Goal: Transaction & Acquisition: Purchase product/service

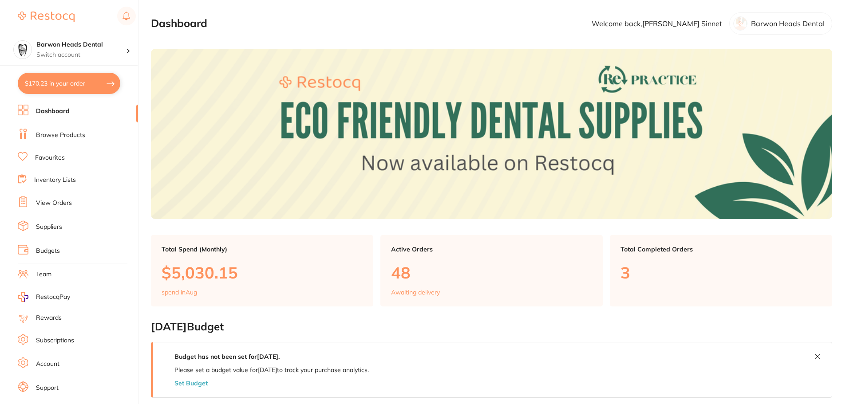
drag, startPoint x: 72, startPoint y: 80, endPoint x: 77, endPoint y: 83, distance: 6.2
click at [72, 80] on button "$170.23 in your order" at bounding box center [69, 83] width 103 height 21
checkbox input "true"
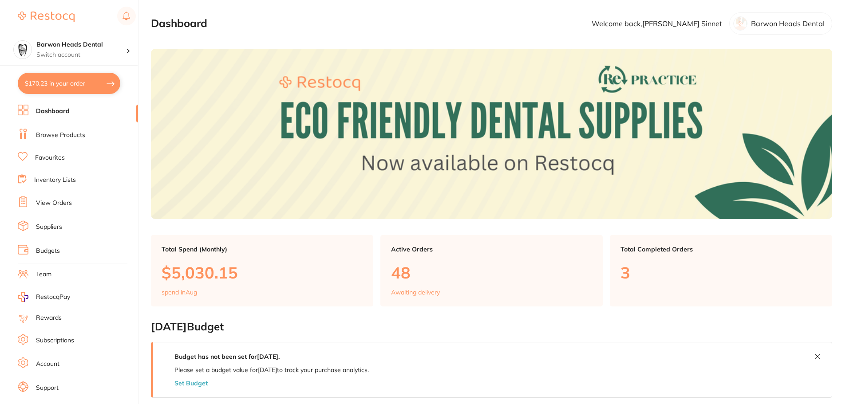
checkbox input "true"
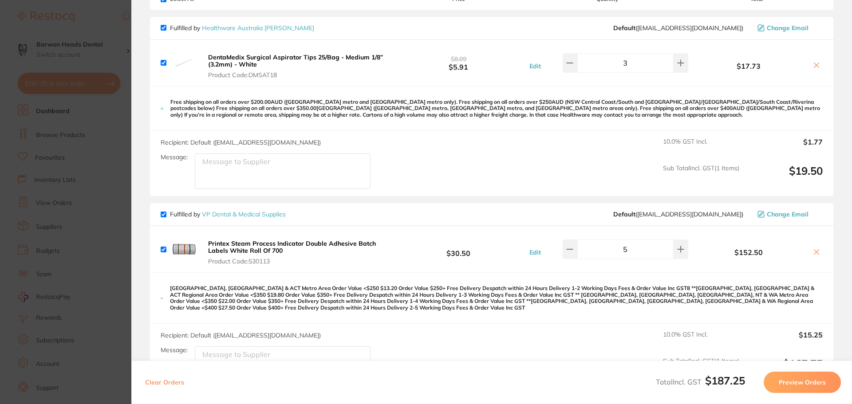
scroll to position [89, 0]
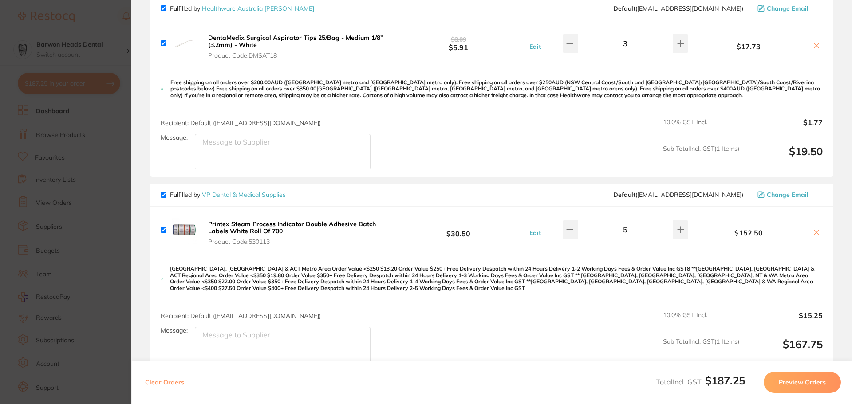
click at [110, 198] on section "Update RRP Set your pre negotiated price for this item. Item Agreed RRP (excl. …" at bounding box center [426, 202] width 852 height 404
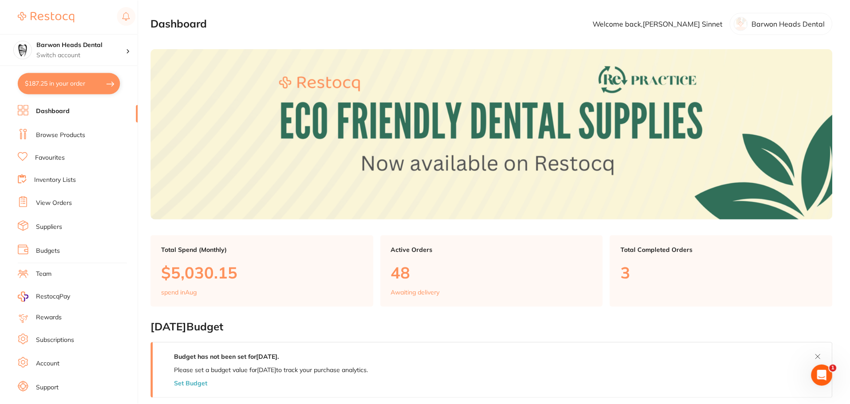
scroll to position [91, 0]
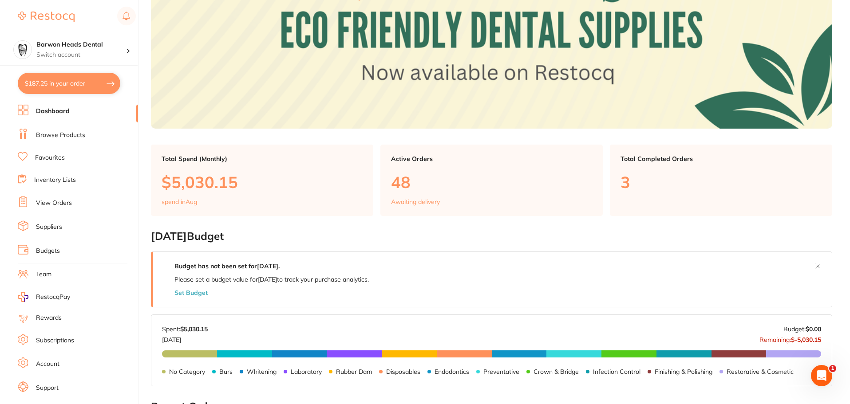
click at [93, 93] on button "$187.25 in your order" at bounding box center [69, 83] width 103 height 21
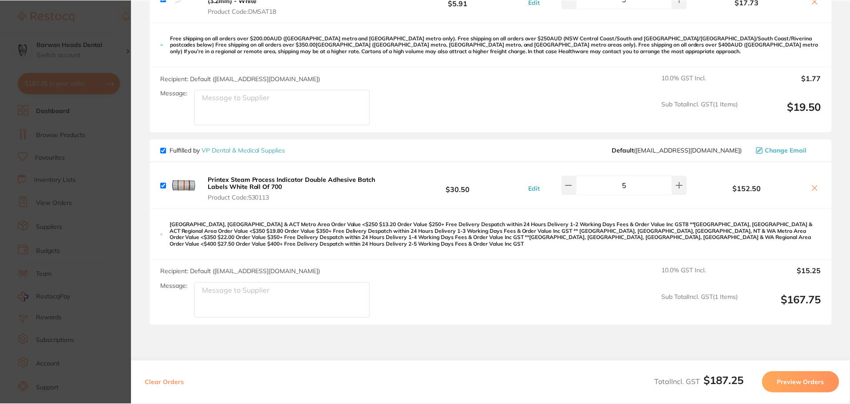
scroll to position [89, 0]
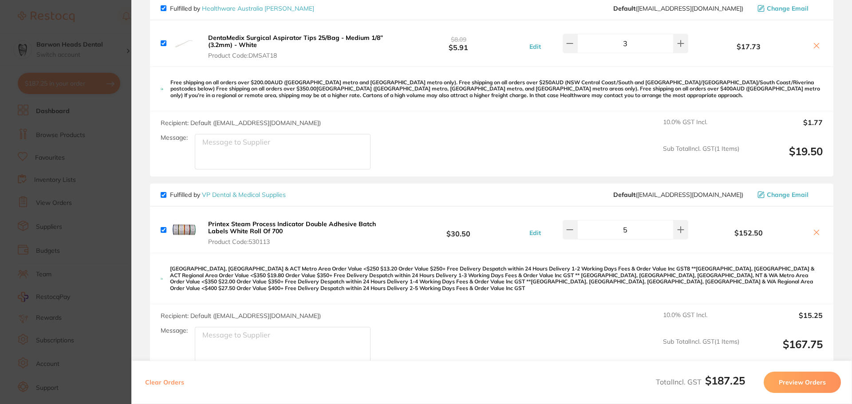
drag, startPoint x: 237, startPoint y: 194, endPoint x: 256, endPoint y: 206, distance: 22.2
click at [237, 194] on link "VP Dental & Medical Supplies" at bounding box center [244, 195] width 84 height 8
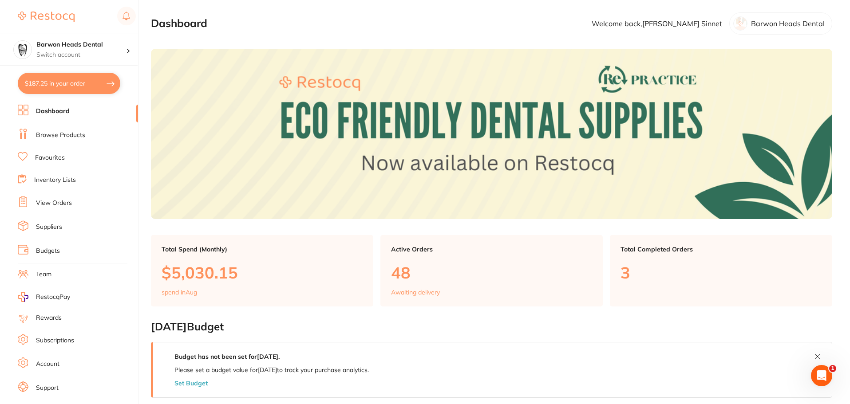
click at [84, 85] on button "$187.25 in your order" at bounding box center [69, 83] width 103 height 21
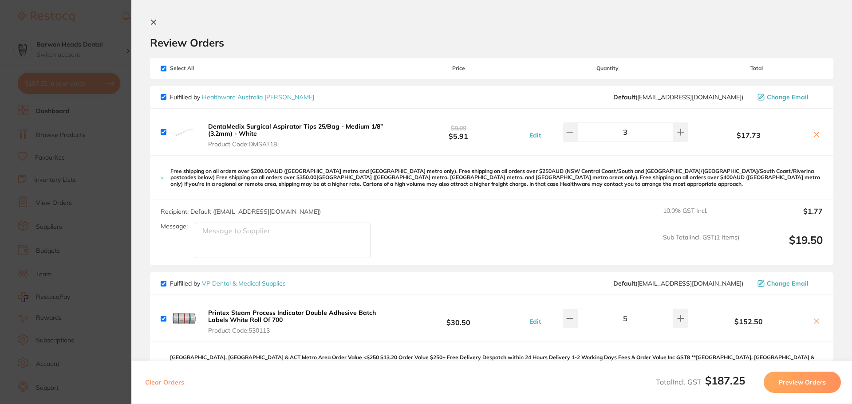
click at [805, 383] on button "Preview Orders" at bounding box center [802, 382] width 77 height 21
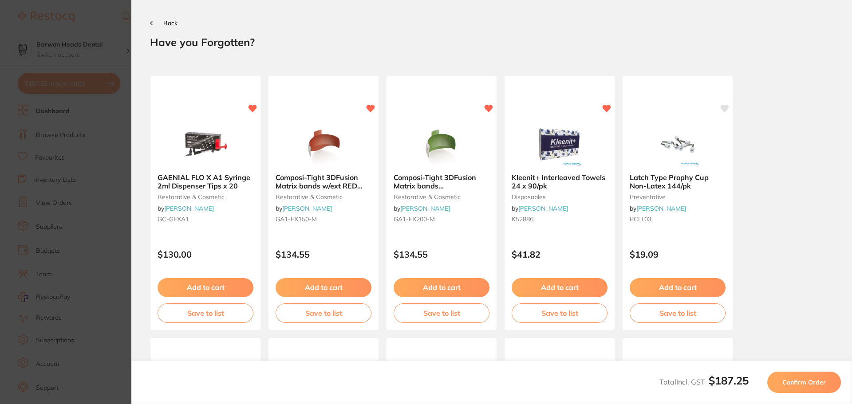
click at [805, 383] on span "Confirm Order" at bounding box center [804, 383] width 43 height 8
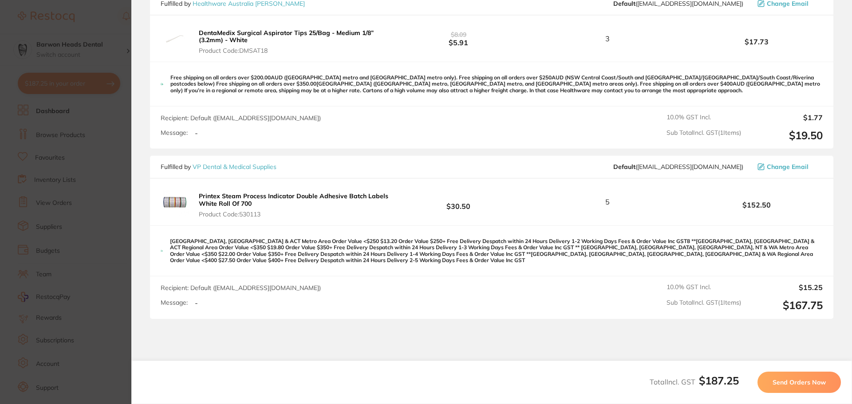
scroll to position [178, 0]
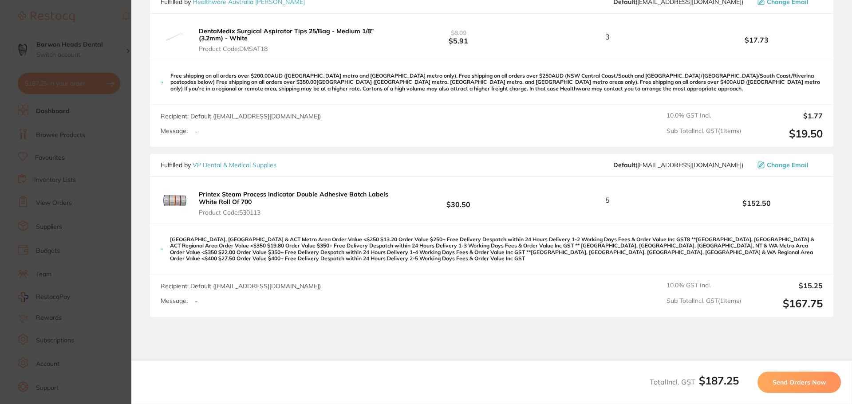
click at [820, 383] on span "Send Orders Now" at bounding box center [799, 383] width 53 height 8
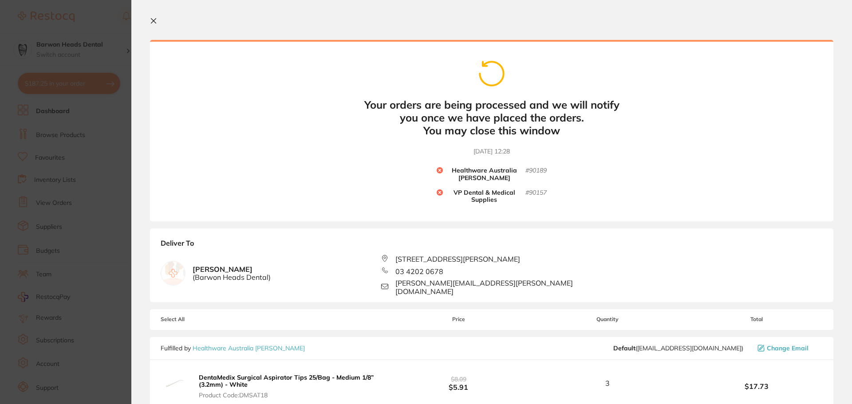
scroll to position [0, 0]
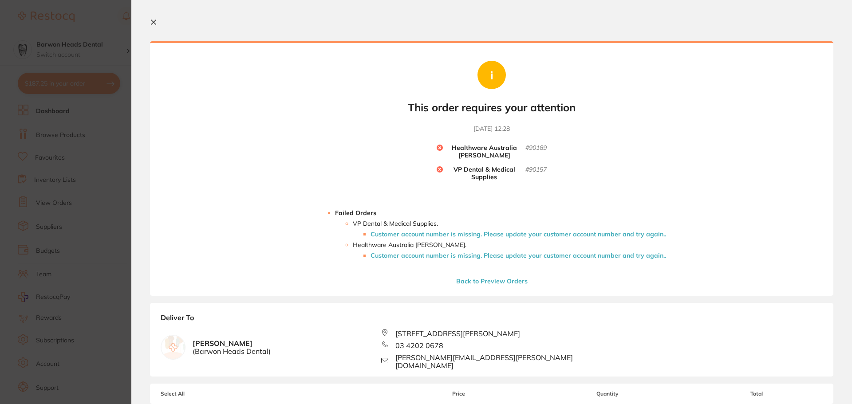
click at [97, 147] on section "Update RRP Set your pre negotiated price for this item. Item Agreed RRP (excl. …" at bounding box center [426, 202] width 852 height 404
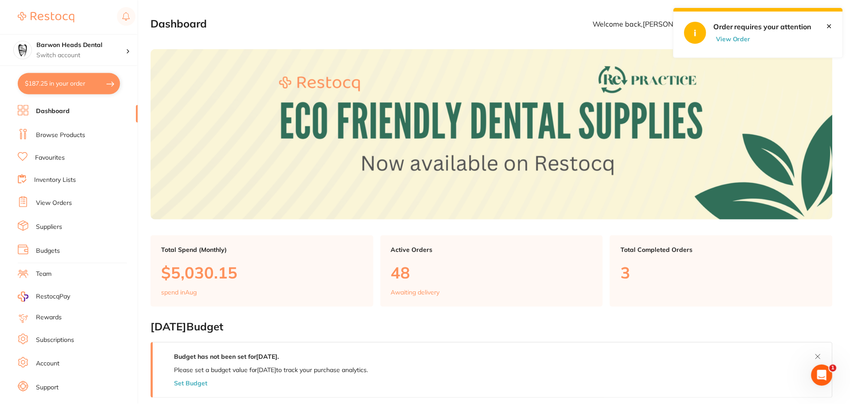
scroll to position [91, 0]
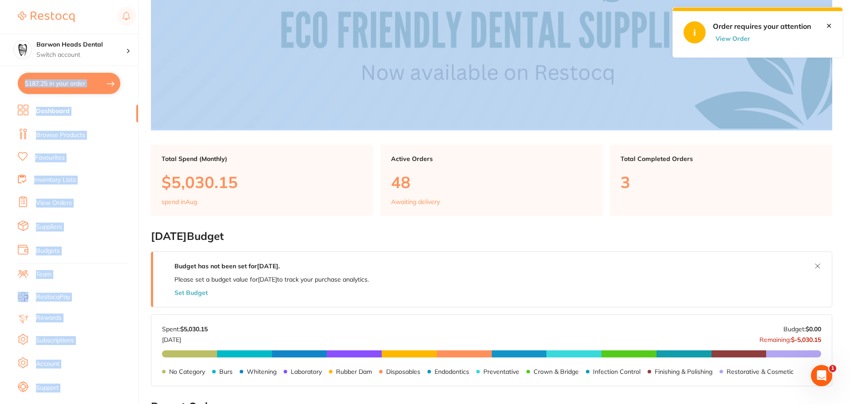
drag, startPoint x: 111, startPoint y: 50, endPoint x: 349, endPoint y: 117, distance: 247.2
click at [349, 117] on div "$187.25 Barwon Heads Dental Switch account Barwon Heads Dental Queenscliff Fami…" at bounding box center [425, 111] width 850 height 404
click at [54, 227] on link "Suppliers" at bounding box center [49, 227] width 26 height 9
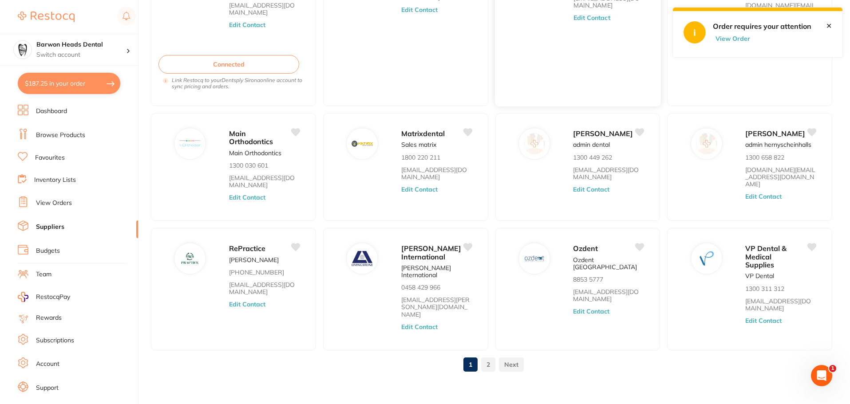
scroll to position [142, 0]
click at [773, 257] on p "VP Dental & Medical Supplies" at bounding box center [768, 256] width 47 height 25
click at [752, 324] on button "Edit Contact" at bounding box center [763, 320] width 37 height 7
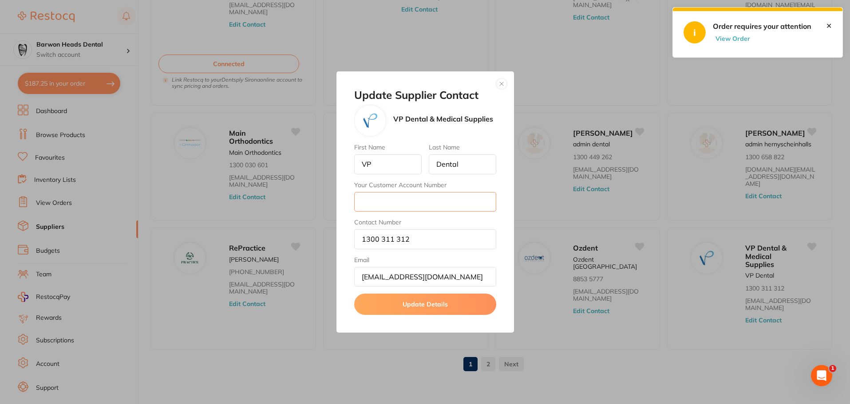
click at [455, 207] on input "Your Customer Account Number" at bounding box center [425, 202] width 142 height 20
click at [504, 85] on button "button" at bounding box center [501, 84] width 11 height 11
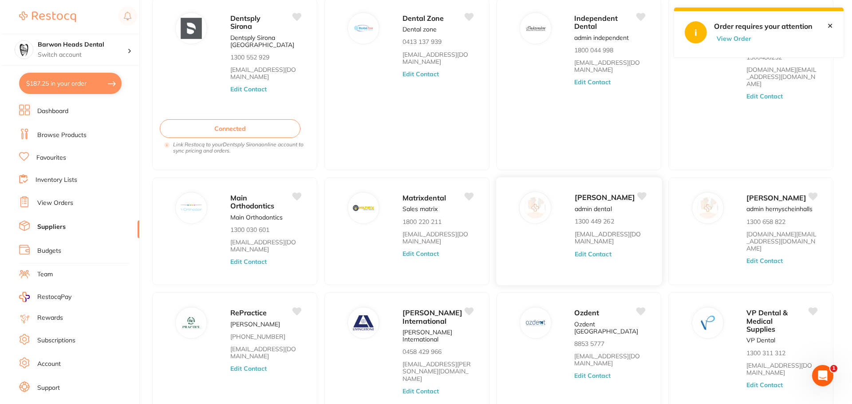
scroll to position [0, 0]
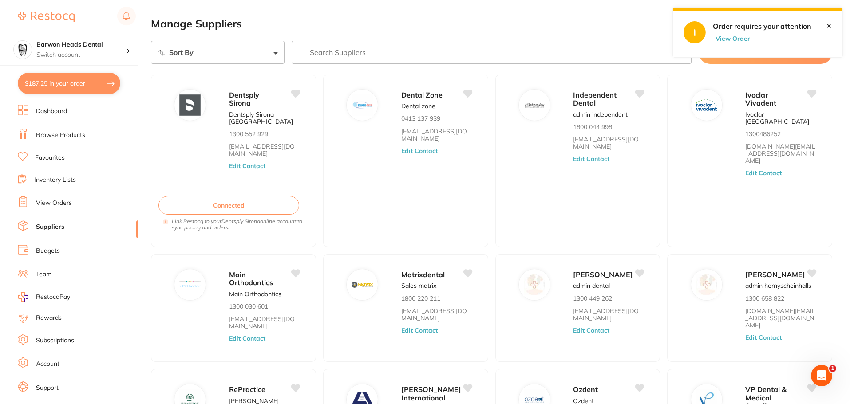
click at [723, 36] on button "View Order" at bounding box center [735, 39] width 44 height 8
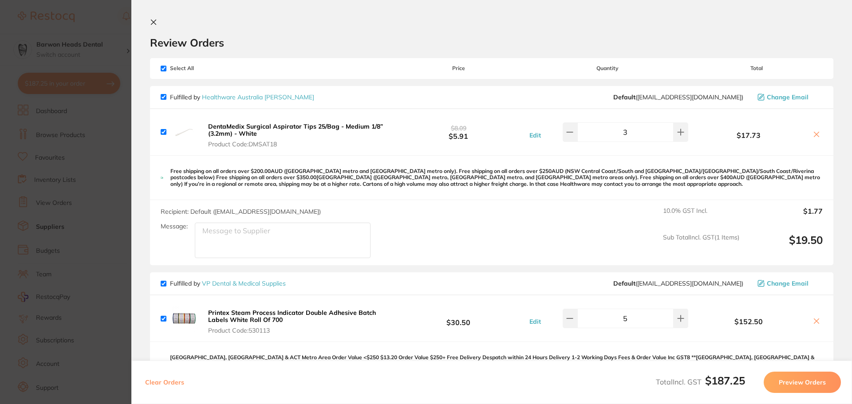
click at [153, 23] on icon at bounding box center [153, 22] width 5 height 5
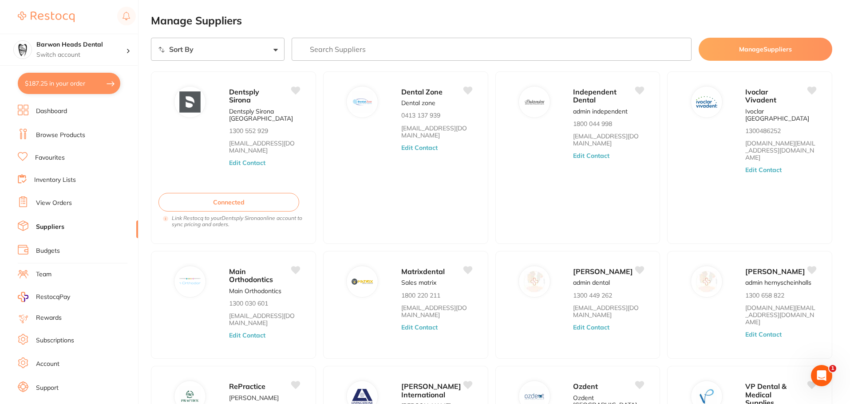
click at [407, 26] on h2 "Manage Suppliers" at bounding box center [491, 21] width 681 height 12
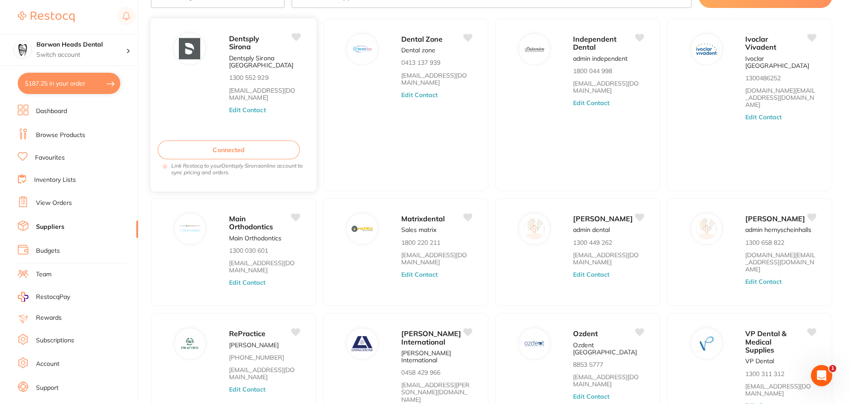
scroll to position [0, 0]
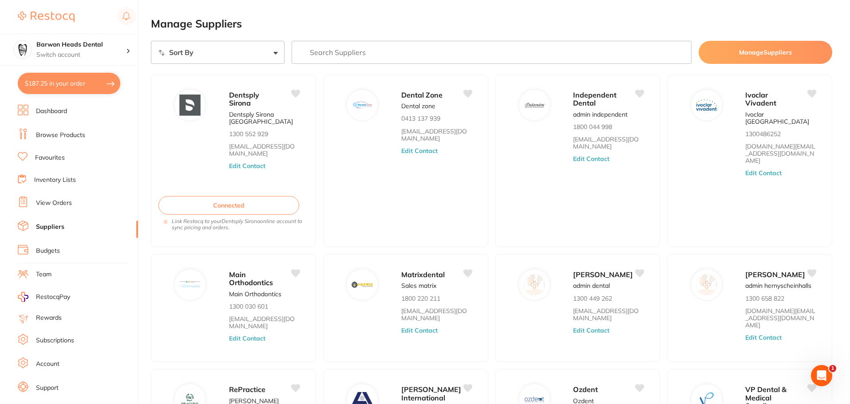
click at [62, 199] on link "View Orders" at bounding box center [54, 203] width 36 height 9
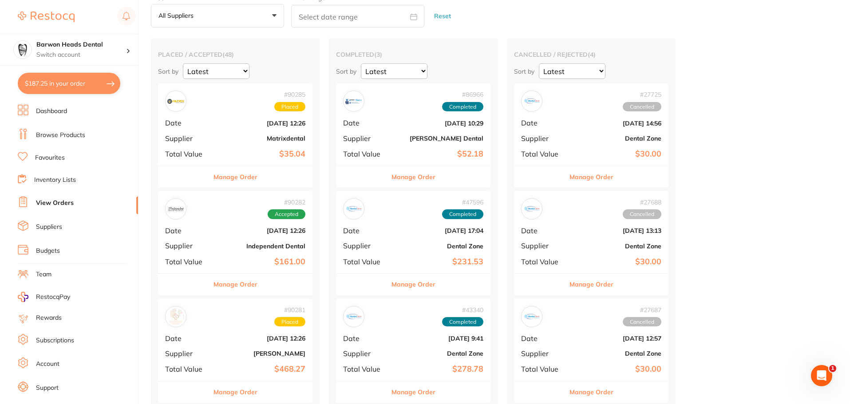
scroll to position [222, 0]
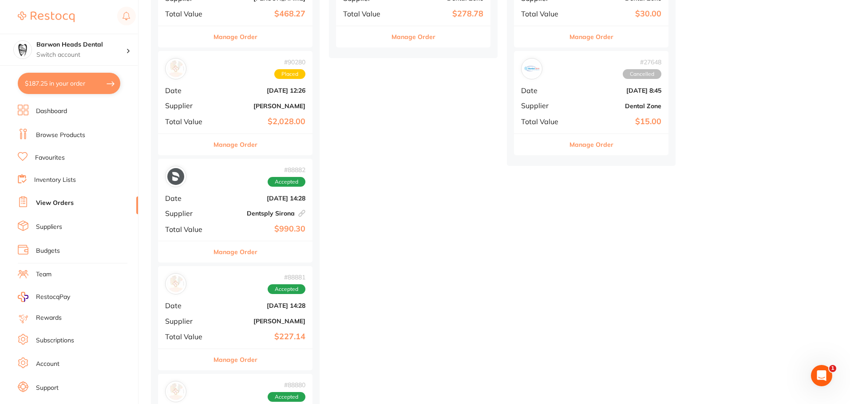
scroll to position [399, 0]
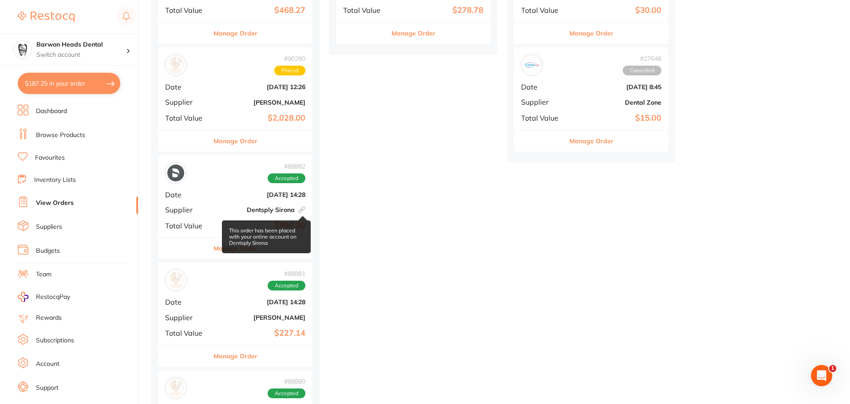
click at [296, 210] on span "This order has been placed with your online account on Dentsply Sirona" at bounding box center [300, 209] width 11 height 7
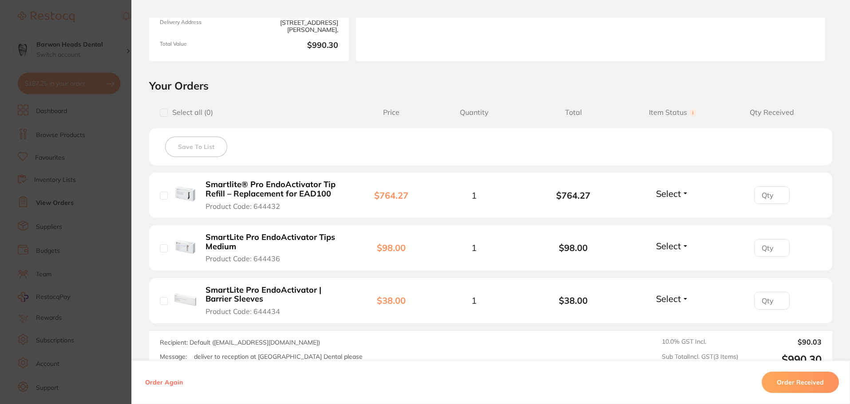
scroll to position [89, 0]
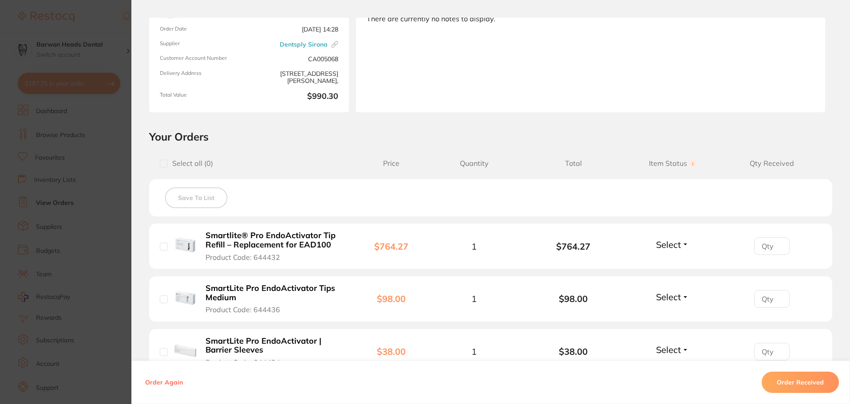
click at [824, 372] on button "Order Received" at bounding box center [800, 382] width 77 height 21
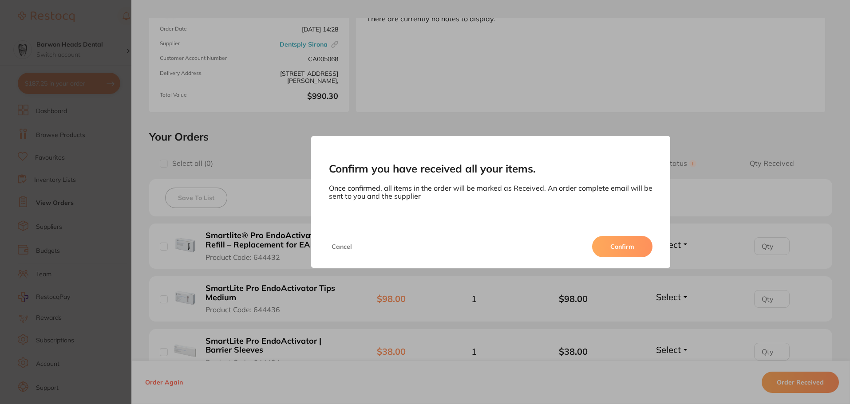
click at [636, 251] on button "Confirm" at bounding box center [622, 246] width 60 height 21
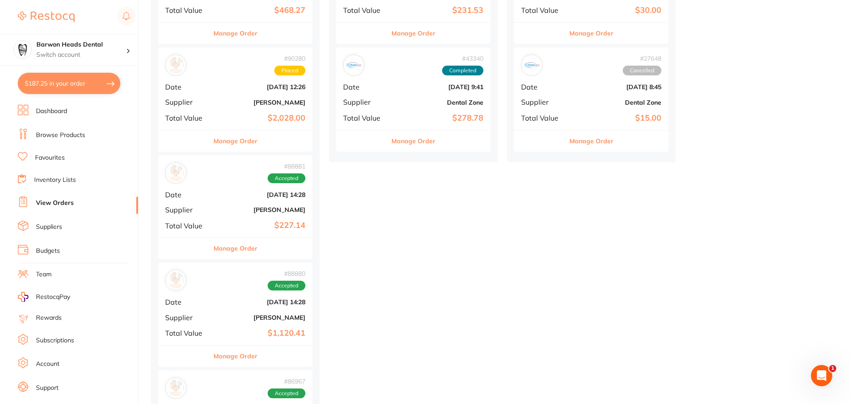
click at [182, 290] on div "# 88880 Accepted" at bounding box center [235, 280] width 140 height 21
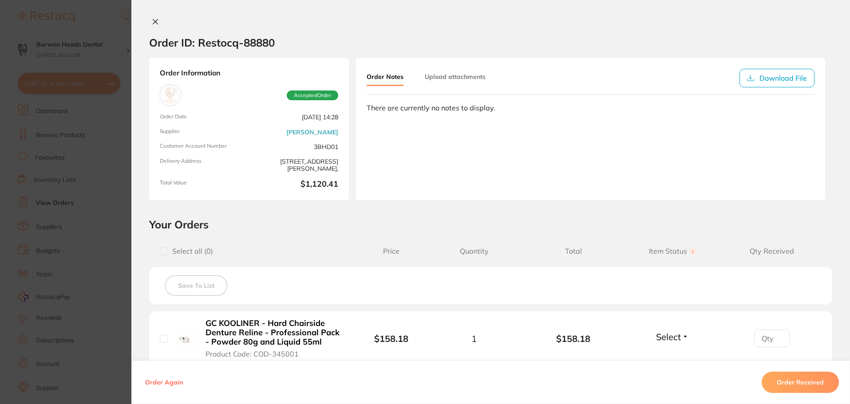
click at [86, 224] on section "Order ID: Restocq- 88880 Order Information Accepted Order Order Date [DATE] 14:…" at bounding box center [425, 202] width 850 height 404
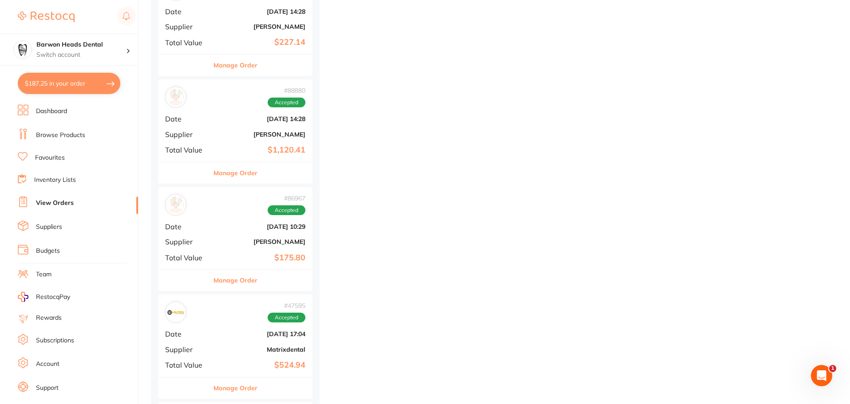
scroll to position [621, 0]
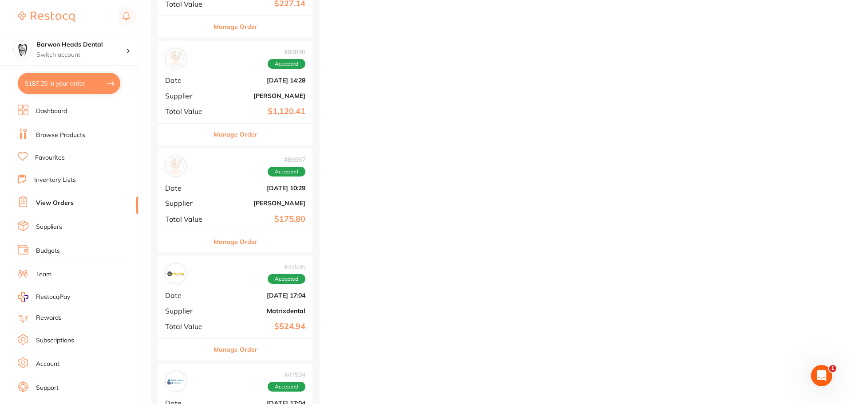
click at [224, 233] on button "Manage Order" at bounding box center [235, 241] width 44 height 21
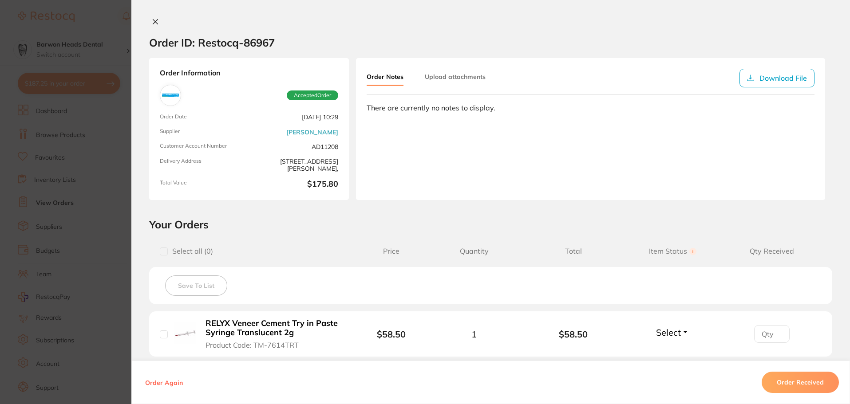
click at [61, 235] on section "Order ID: Restocq- 86967 Order Information Accepted Order Order Date [DATE] 10:…" at bounding box center [425, 202] width 850 height 404
